Goal: Information Seeking & Learning: Compare options

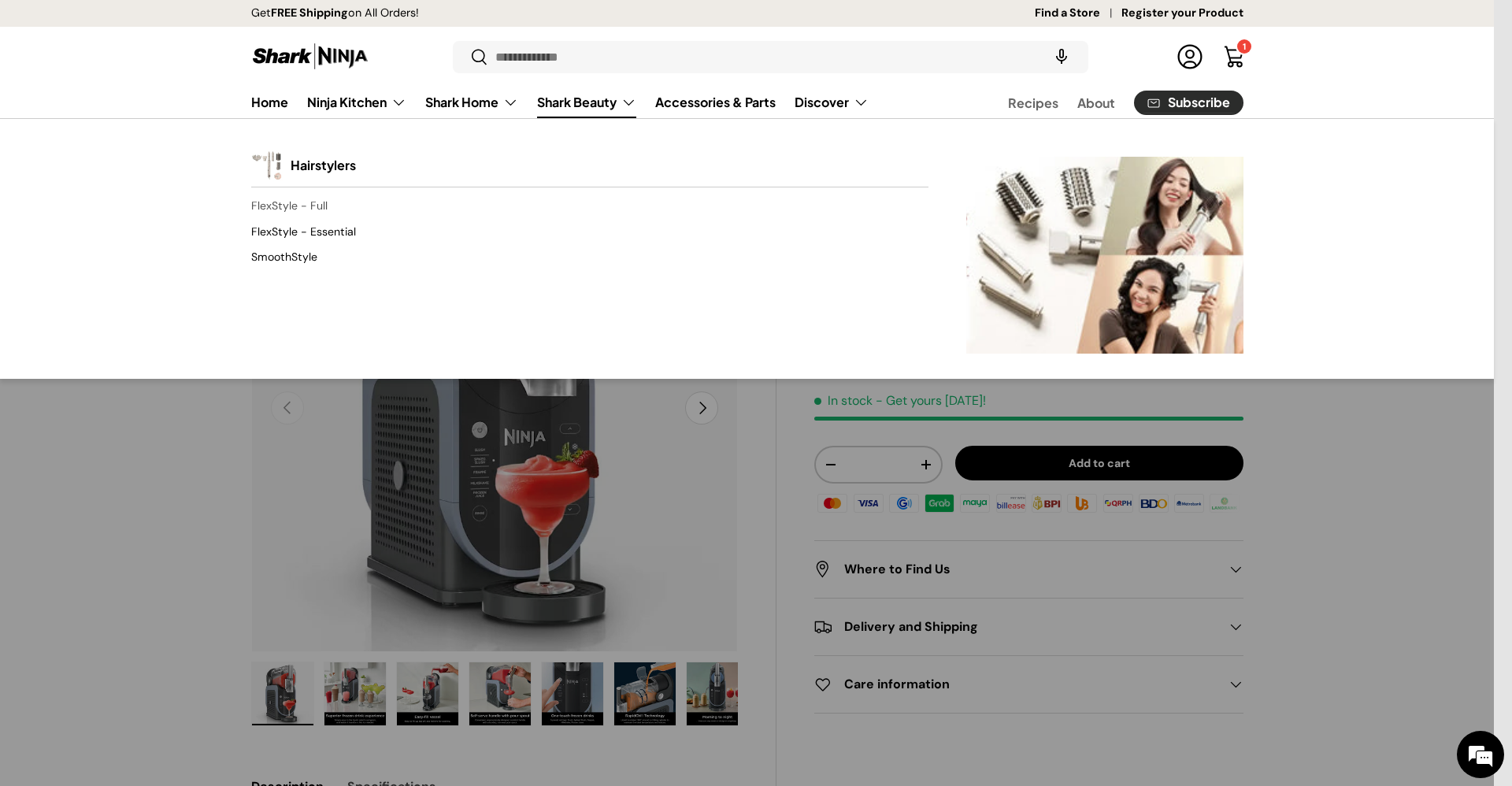
click at [320, 208] on link "FlexStyle - Full" at bounding box center [589, 206] width 677 height 26
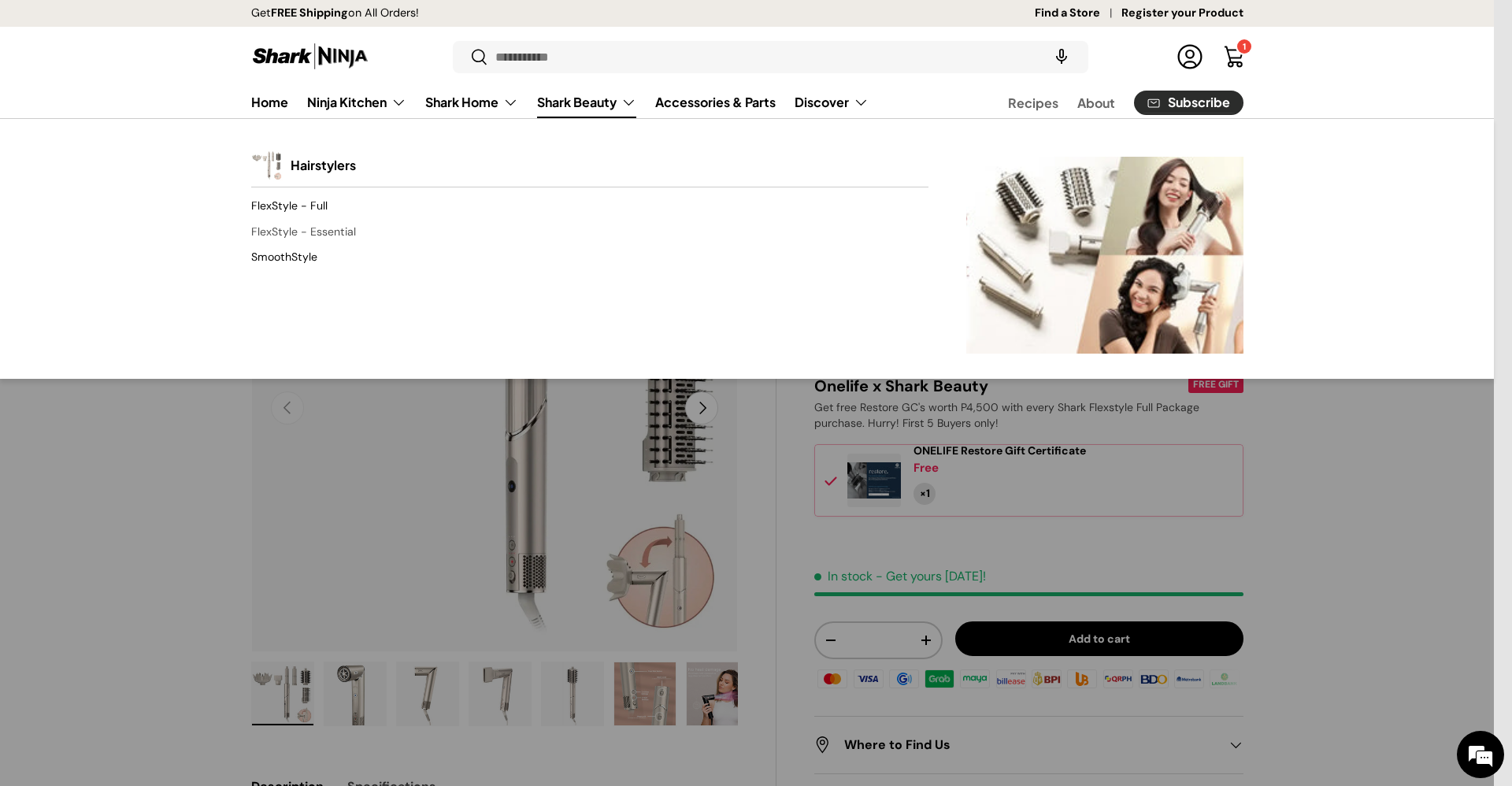
click at [334, 224] on link "FlexStyle - Essential" at bounding box center [589, 232] width 677 height 26
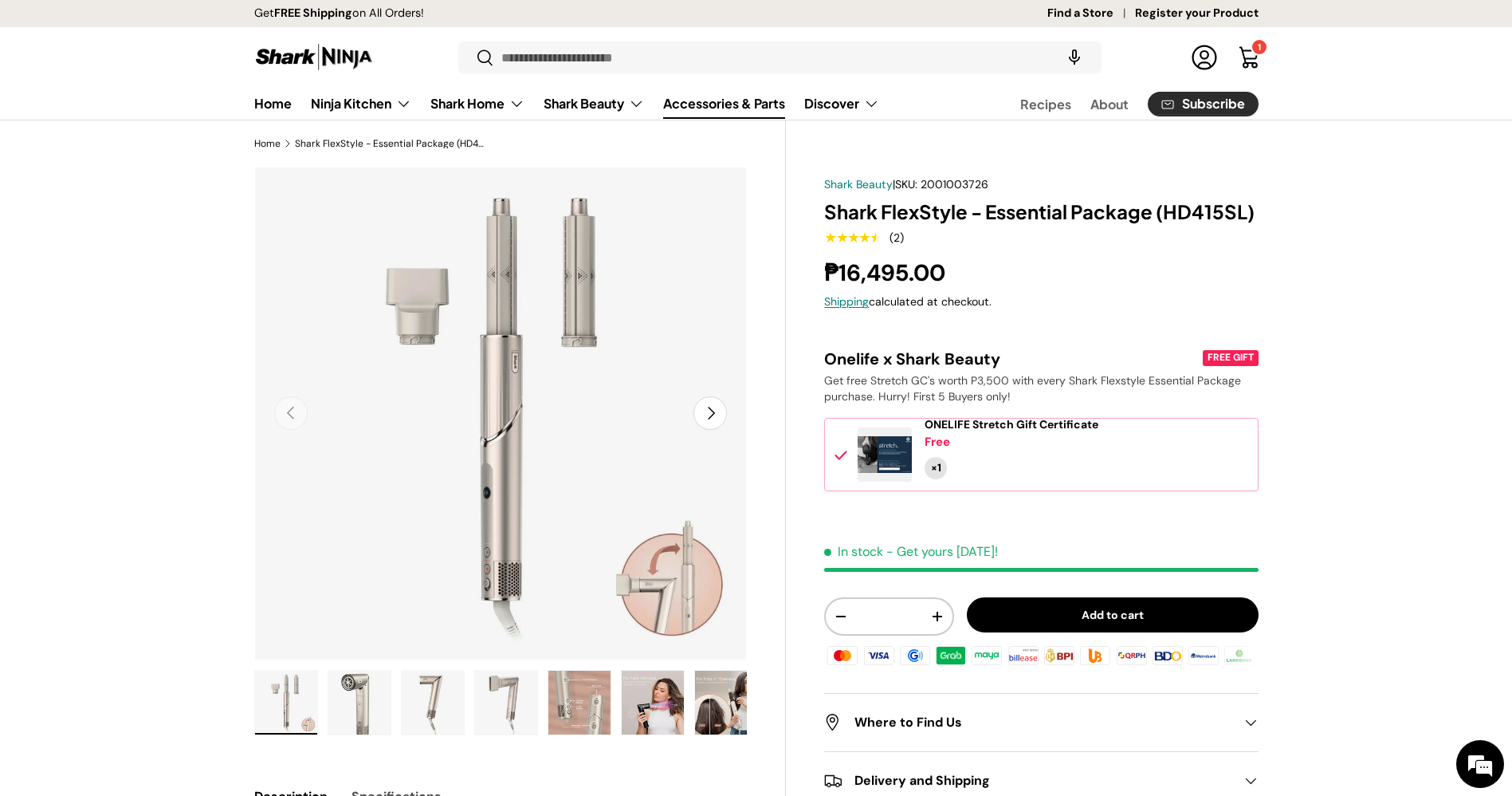
click at [744, 100] on link "Accessories & Parts" at bounding box center [724, 102] width 122 height 31
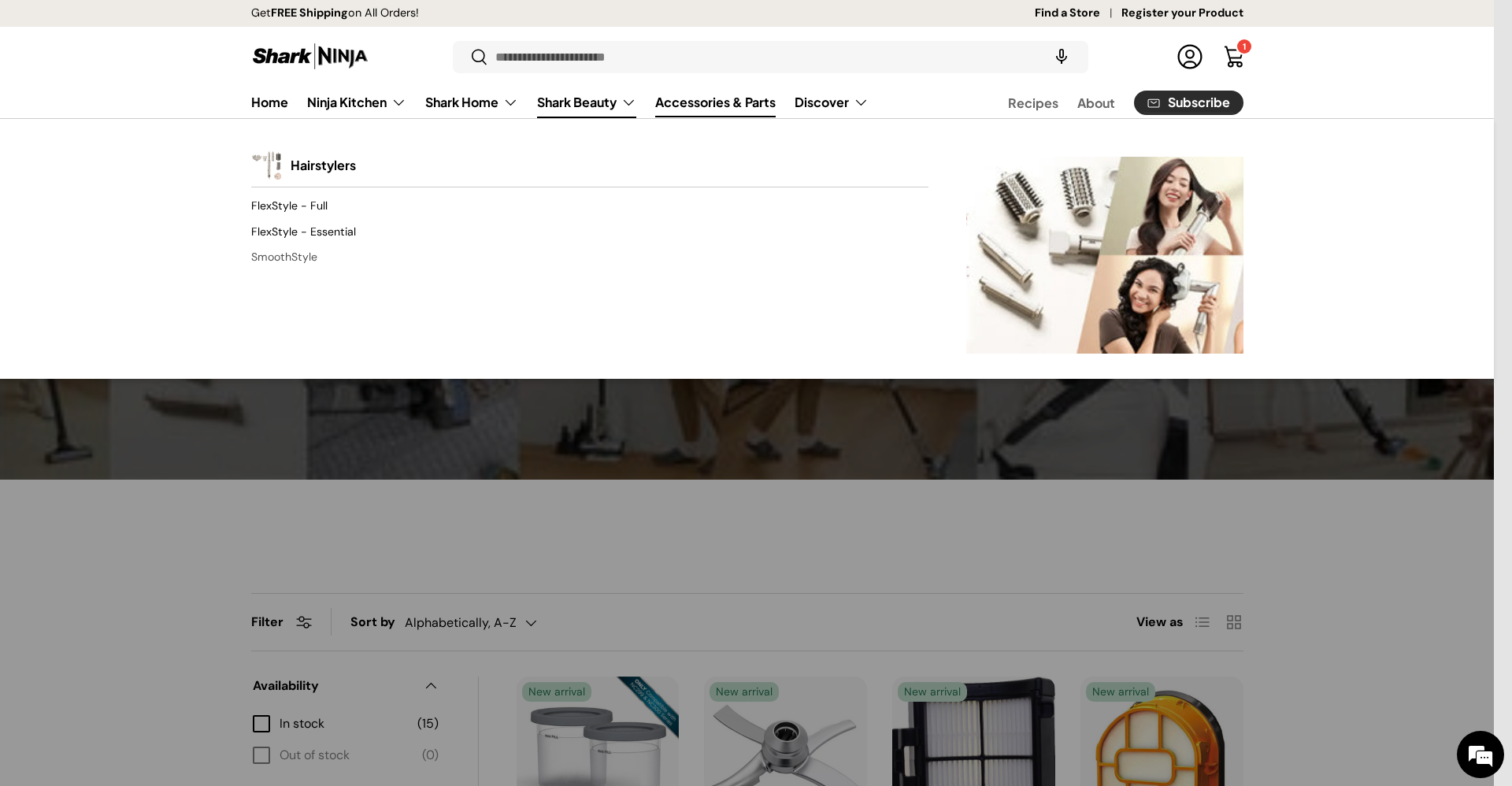
click at [296, 252] on link "SmoothStyle" at bounding box center [589, 257] width 677 height 26
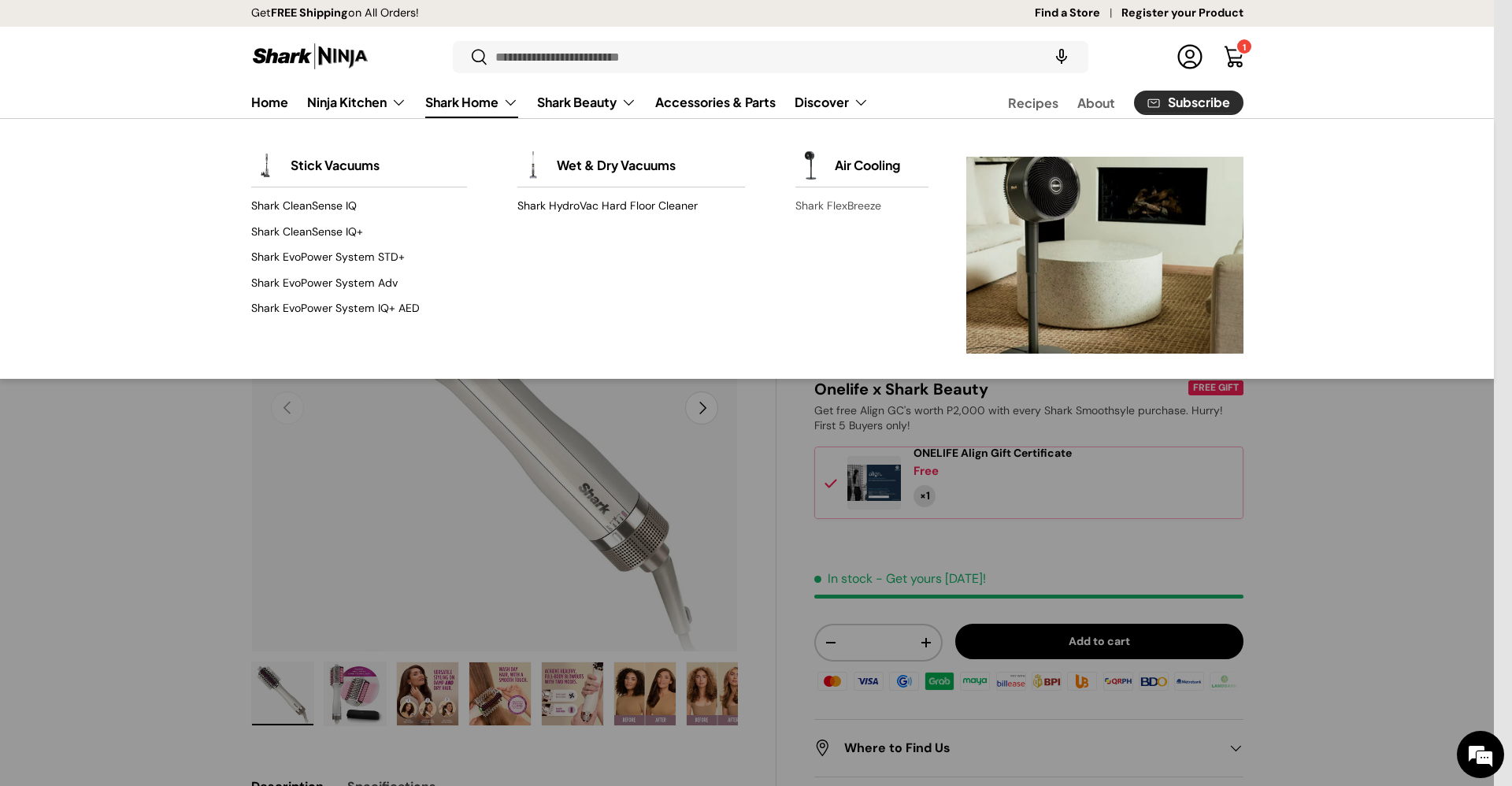
click at [802, 204] on link "Shark FlexBreeze" at bounding box center [862, 206] width 133 height 26
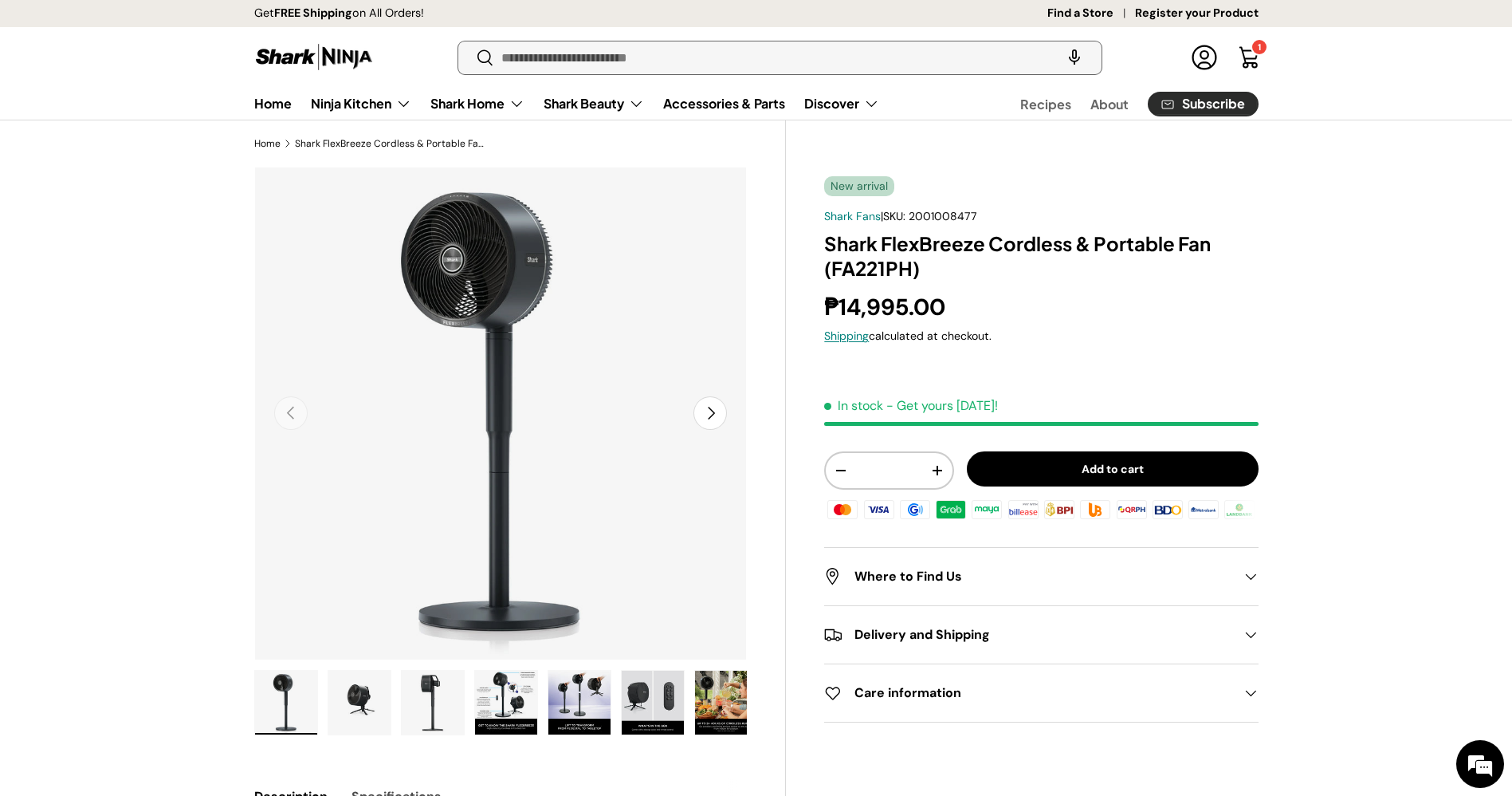
click at [631, 54] on input "Search" at bounding box center [780, 58] width 643 height 33
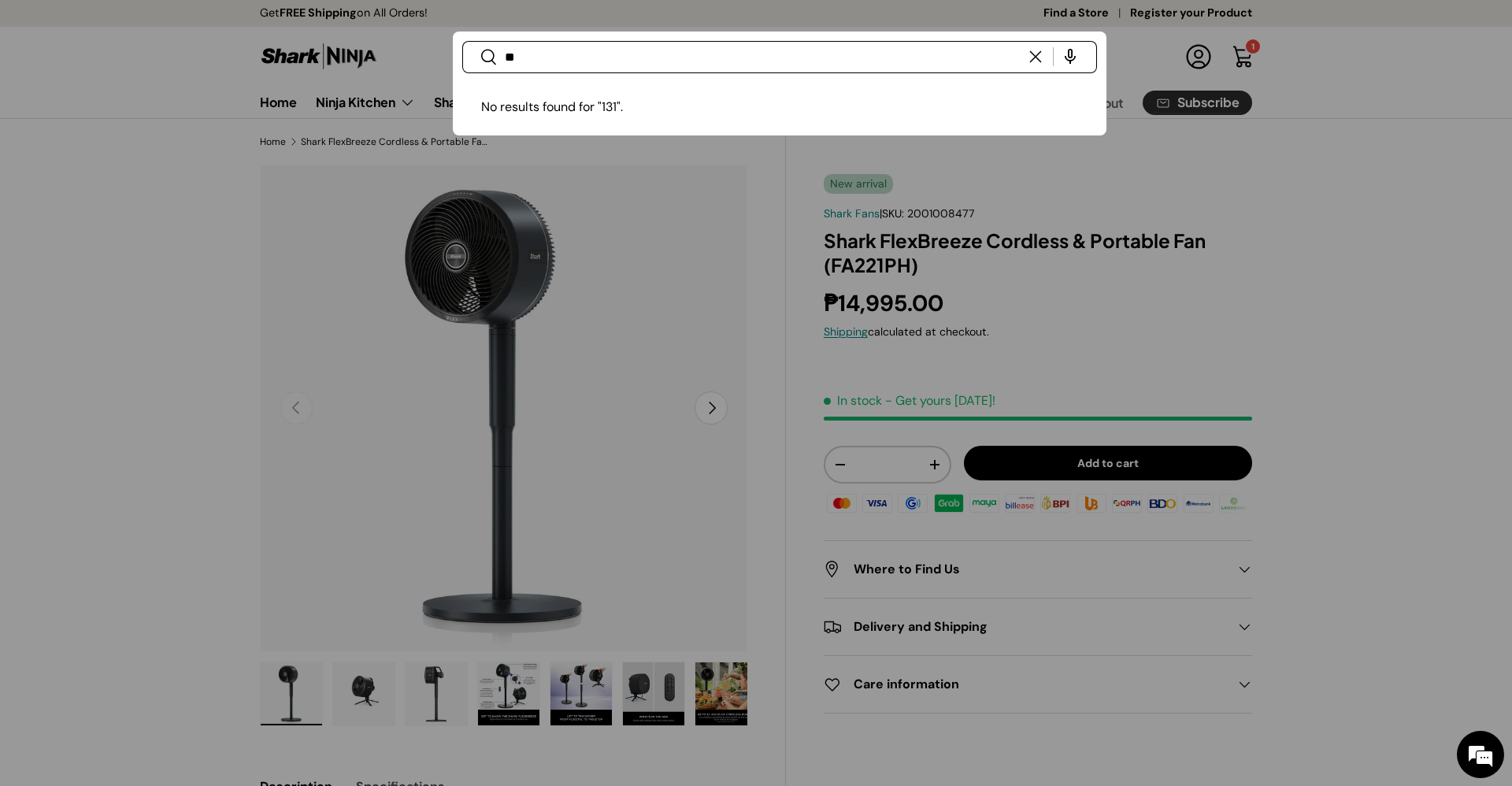
type input "*"
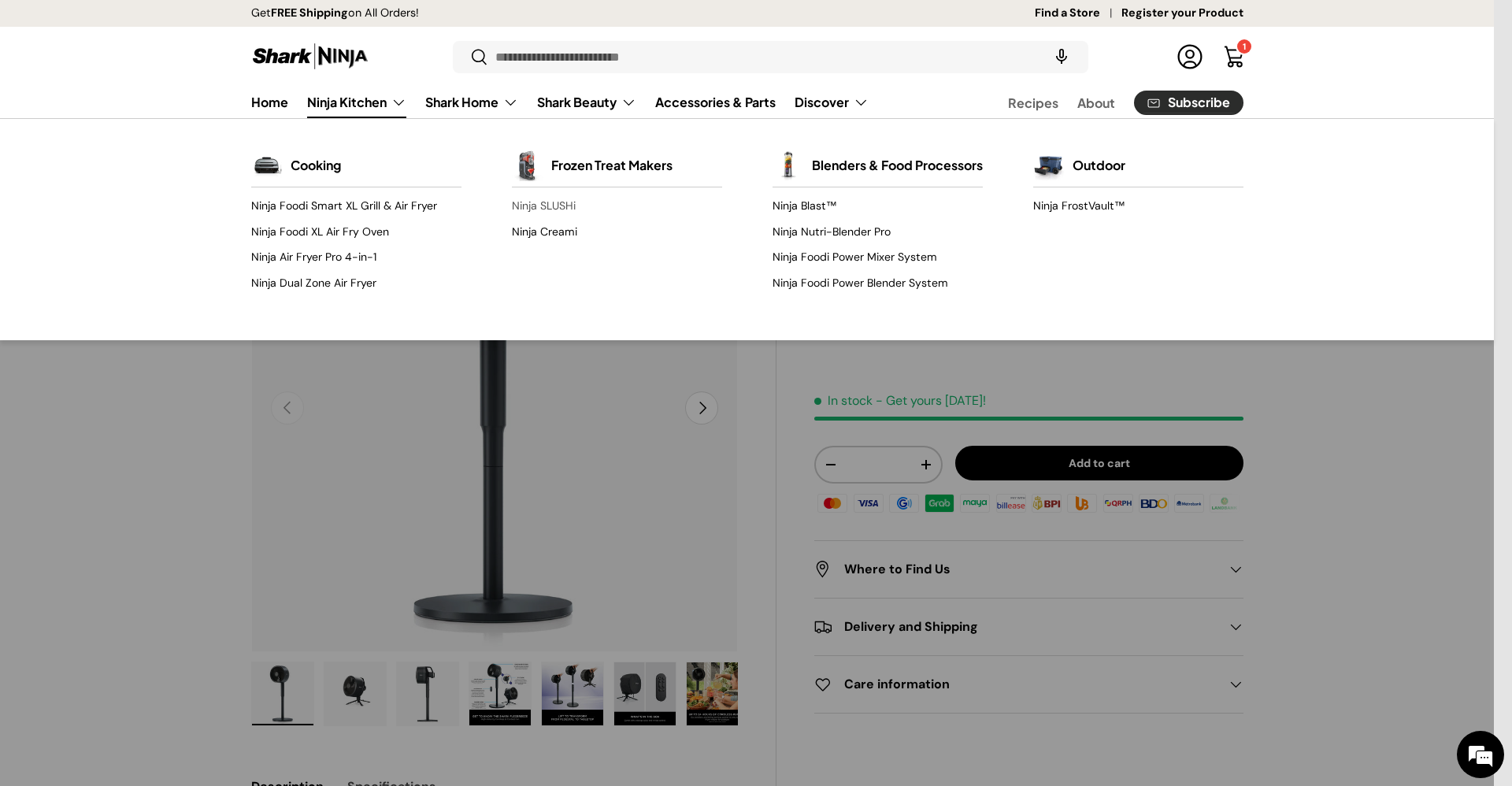
click at [539, 206] on link "Ninja SLUSHi" at bounding box center [617, 206] width 210 height 26
